Goal: Task Accomplishment & Management: Manage account settings

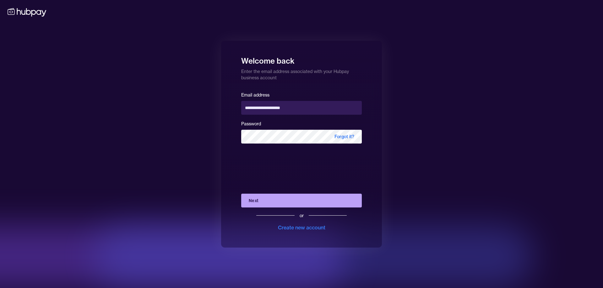
click at [292, 200] on button "Next" at bounding box center [301, 201] width 121 height 14
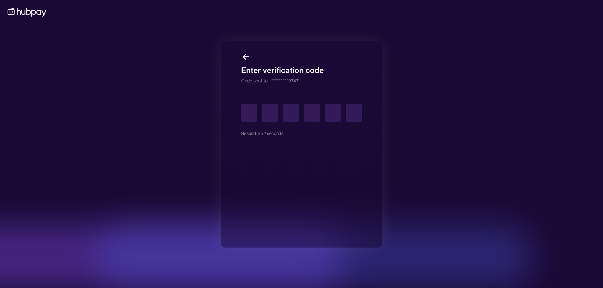
type input "*"
